Goal: Obtain resource: Download file/media

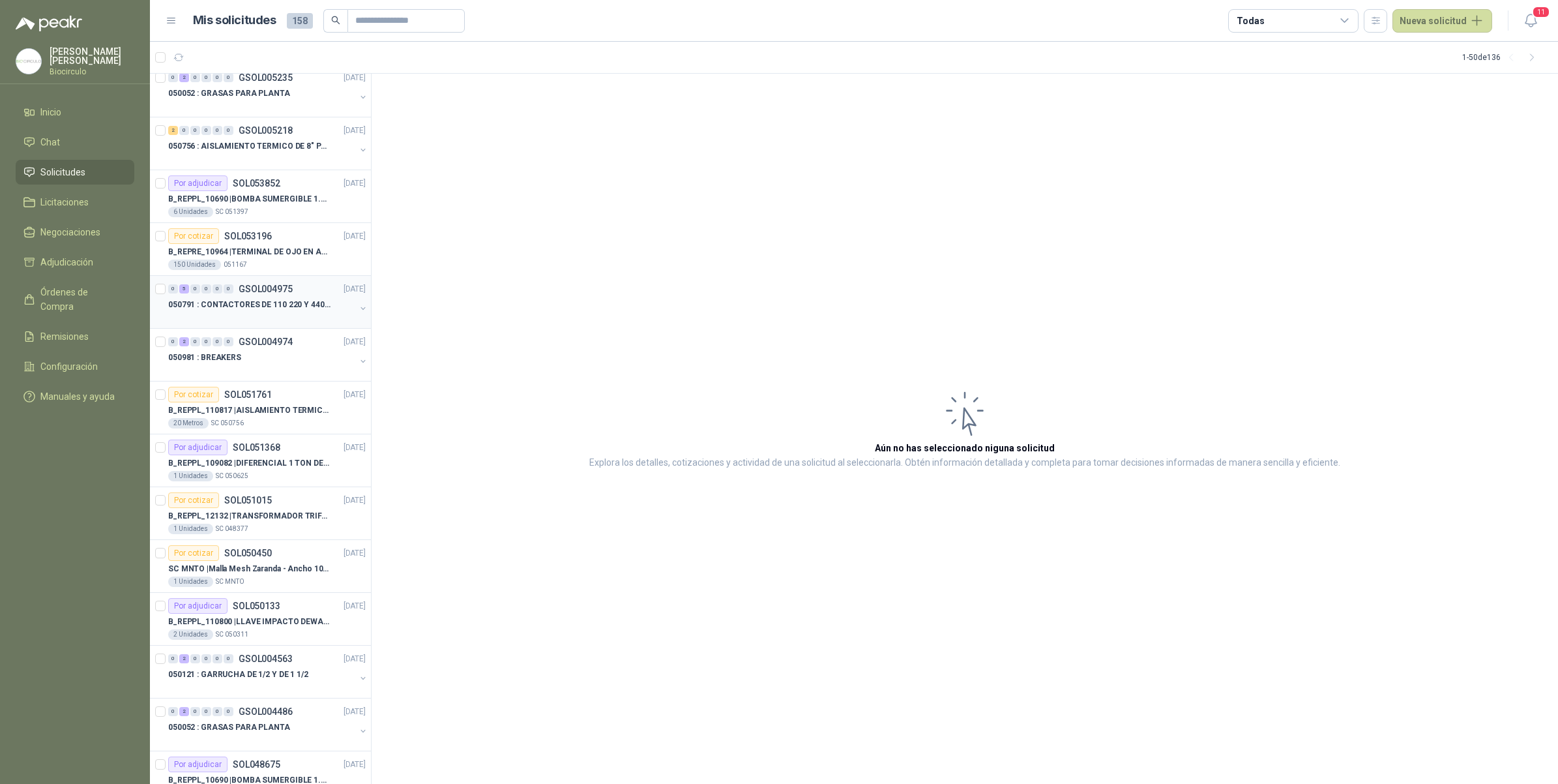
scroll to position [245, 0]
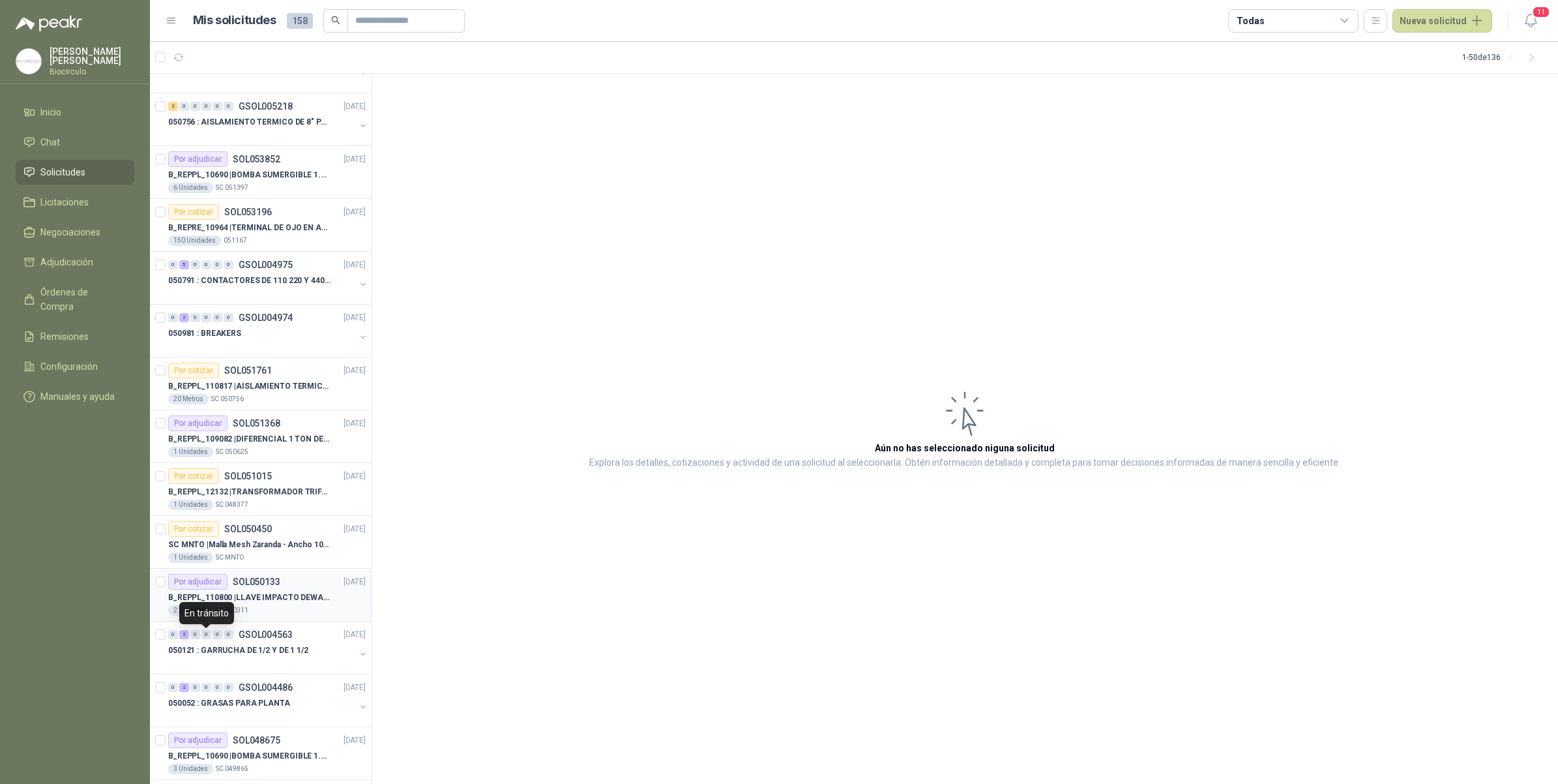
click at [276, 600] on p "B_REPPL_110800 | LLAVE IMPACTO DEWALT 1/2" 20VMAXDE ALTO TORQUE REF-DCF900P2-" at bounding box center [249, 597] width 162 height 12
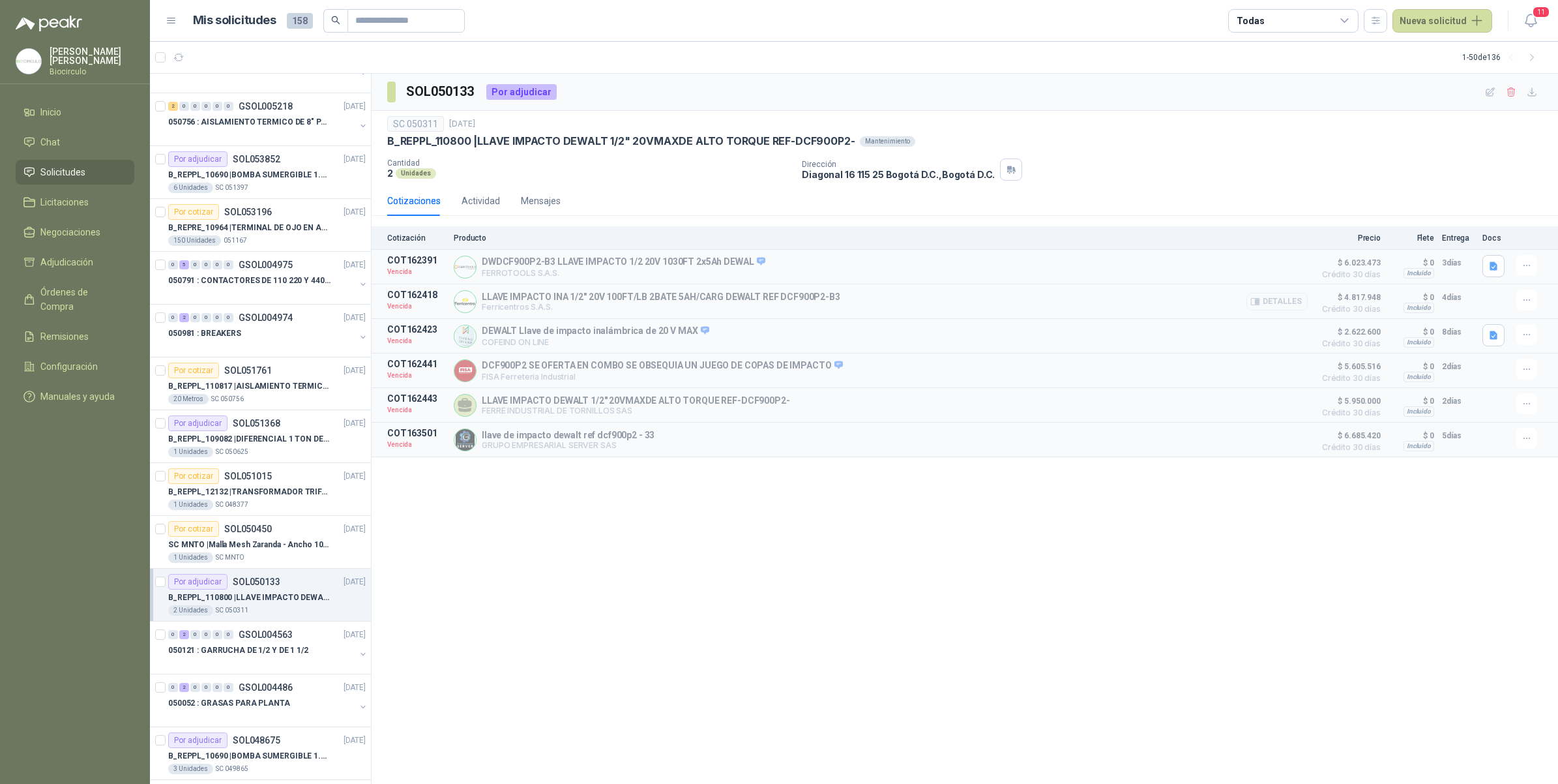
click at [1263, 301] on button "Detalles" at bounding box center [1277, 301] width 61 height 18
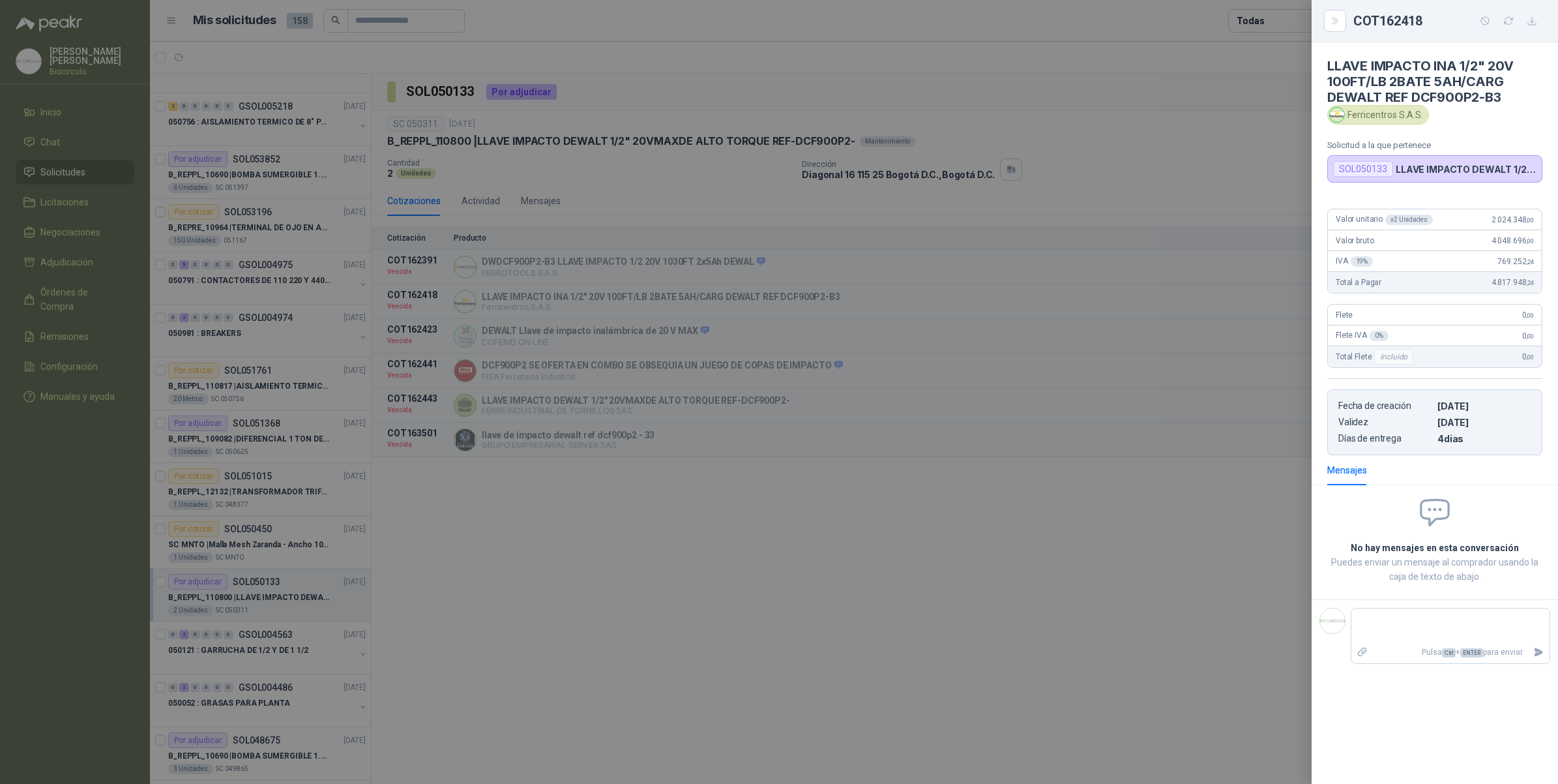
click at [1281, 487] on div at bounding box center [779, 392] width 1558 height 784
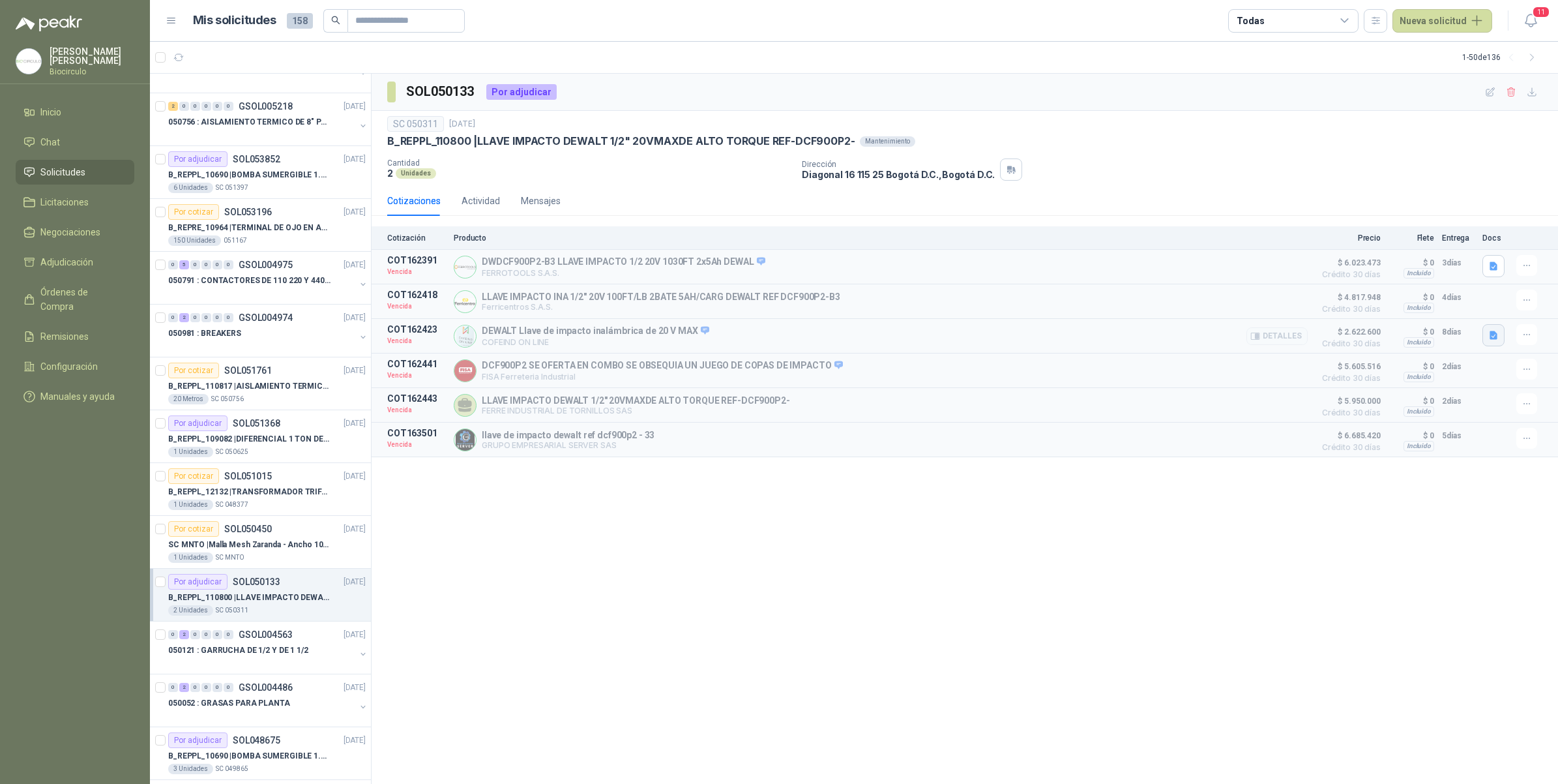
click at [1494, 337] on icon "button" at bounding box center [1494, 335] width 7 height 8
click at [1439, 297] on button "pistola_dewalt.JPG" at bounding box center [1435, 296] width 91 height 14
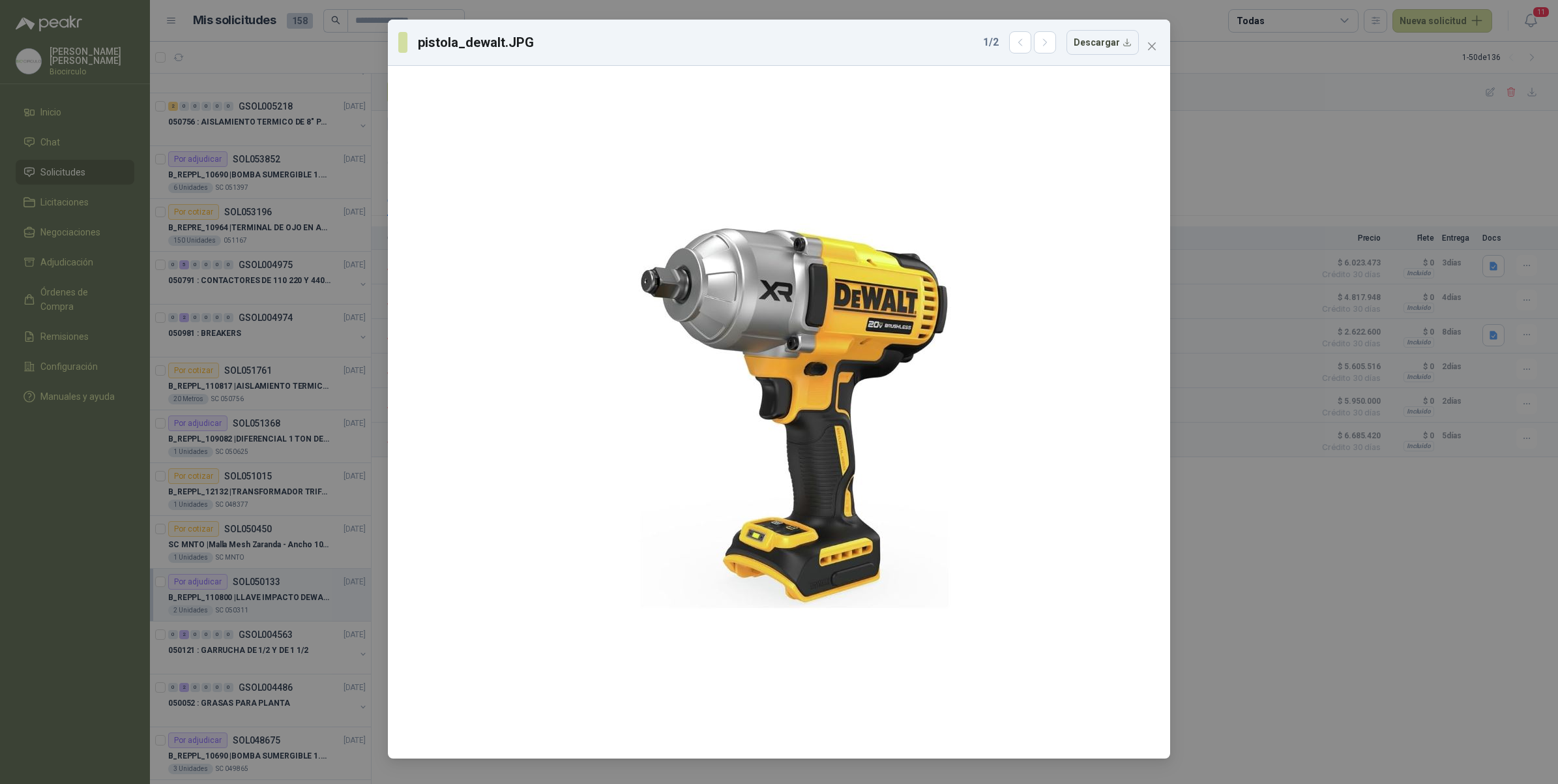
click at [1052, 55] on div "1 / 2 Descargar" at bounding box center [1061, 42] width 156 height 25
click at [1050, 47] on icon "button" at bounding box center [1045, 43] width 11 height 11
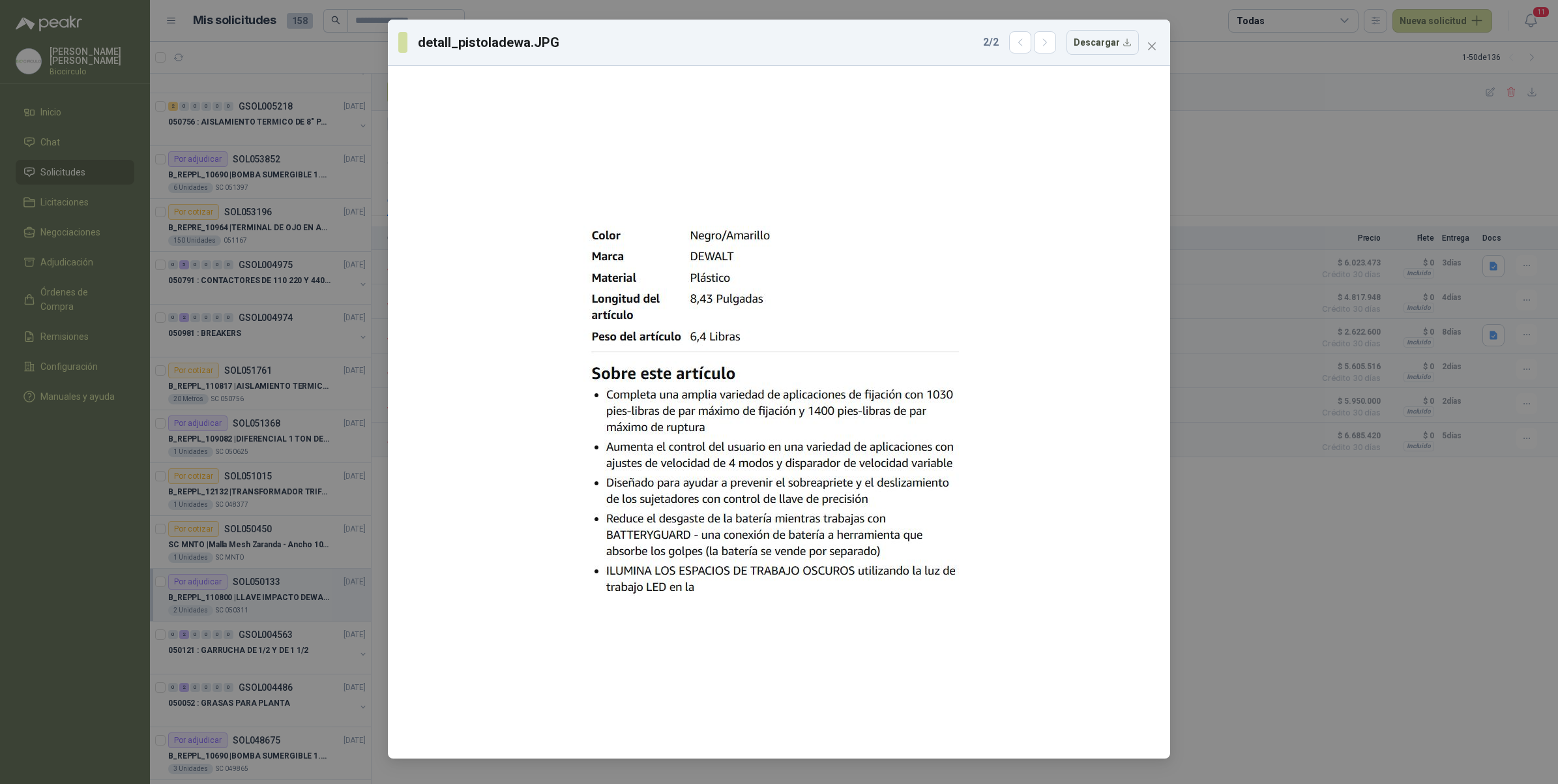
click at [1223, 500] on div "detall_pistoladewa.JPG 2 / 2 Descargar" at bounding box center [779, 392] width 1558 height 784
